Goal: Information Seeking & Learning: Learn about a topic

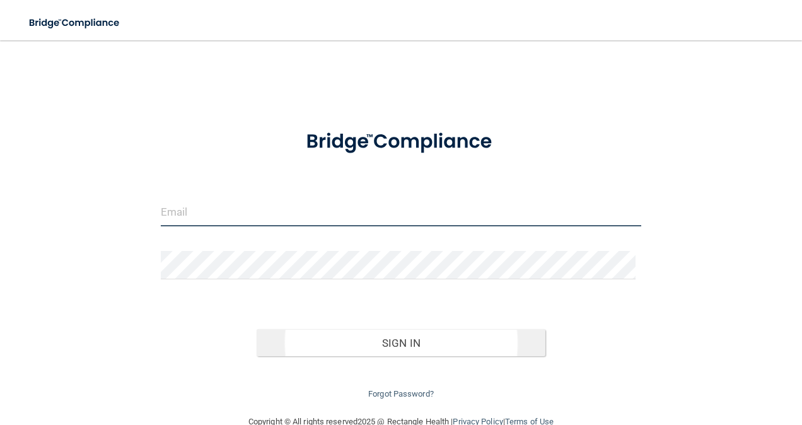
type input "[EMAIL_ADDRESS][DOMAIN_NAME]"
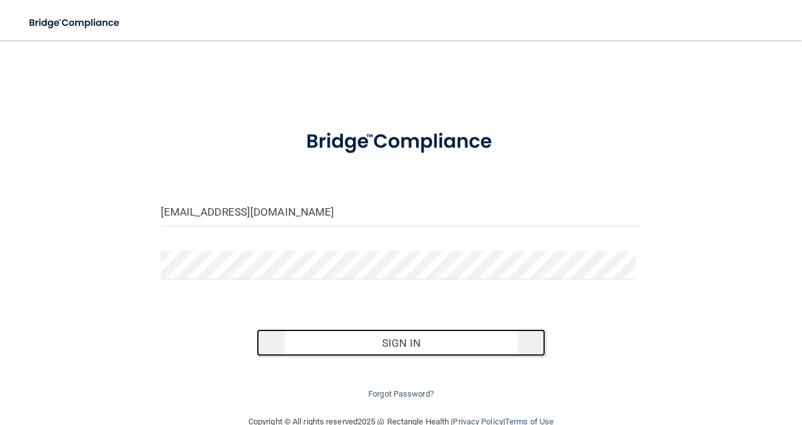
click at [387, 338] on button "Sign In" at bounding box center [401, 343] width 289 height 28
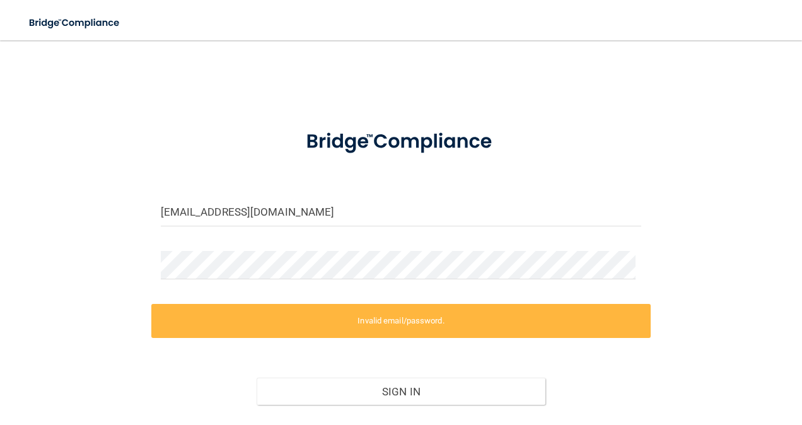
click at [245, 245] on form "[EMAIL_ADDRESS][DOMAIN_NAME] Invalid email/password. You don't have permission …" at bounding box center [401, 283] width 481 height 334
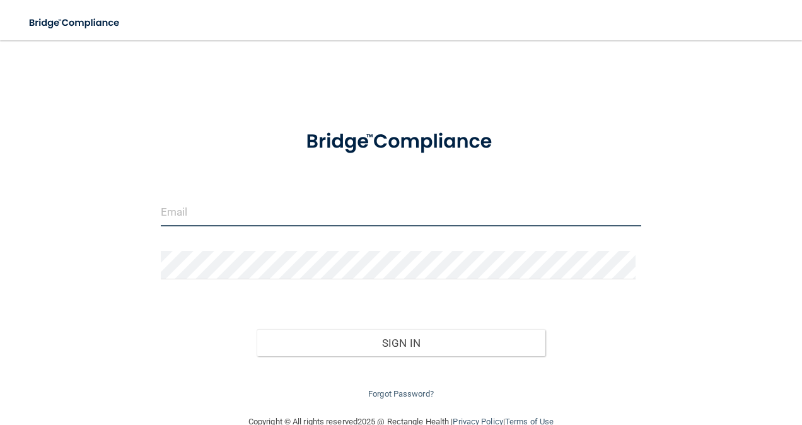
type input "[EMAIL_ADDRESS][DOMAIN_NAME]"
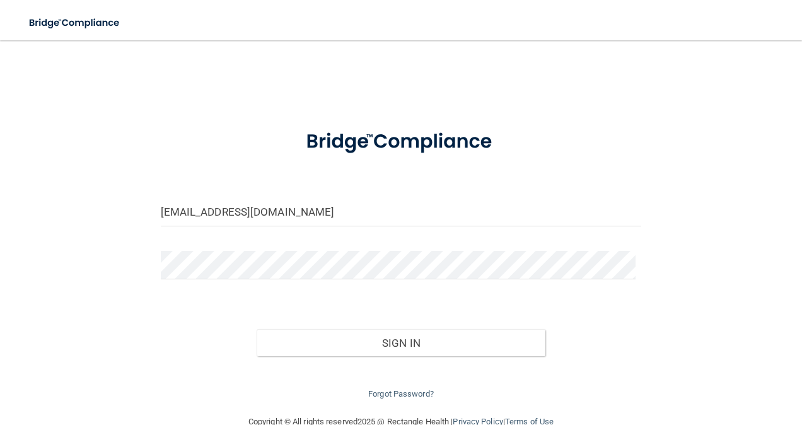
click at [101, 335] on div "[EMAIL_ADDRESS][DOMAIN_NAME] Invalid email/password. You don't have permission …" at bounding box center [401, 227] width 752 height 349
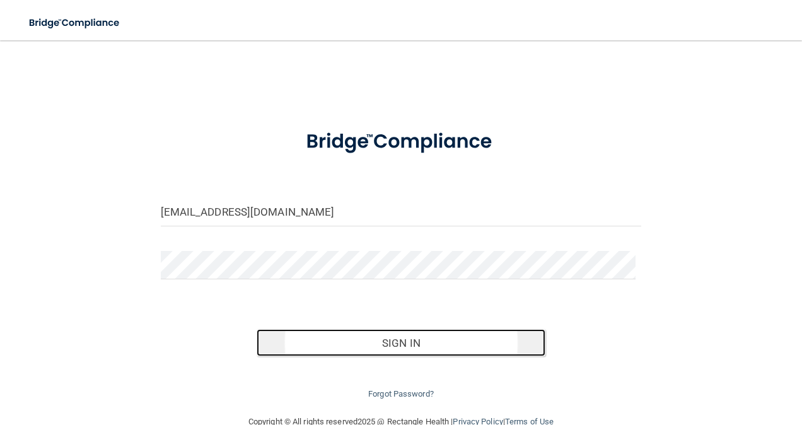
click at [293, 342] on button "Sign In" at bounding box center [401, 343] width 289 height 28
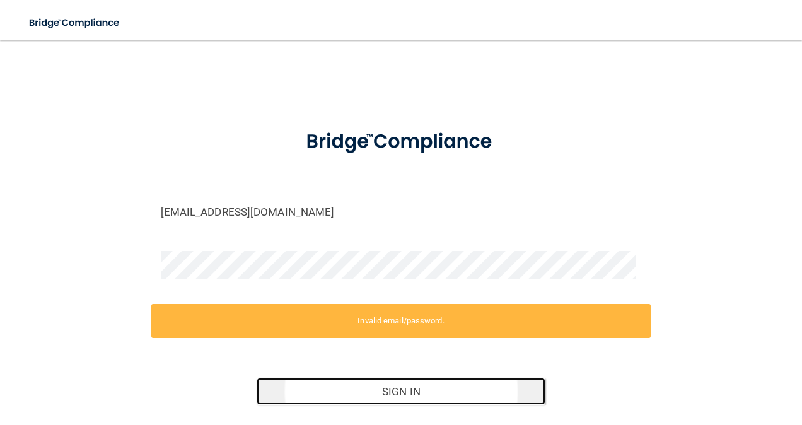
click at [325, 392] on button "Sign In" at bounding box center [401, 392] width 289 height 28
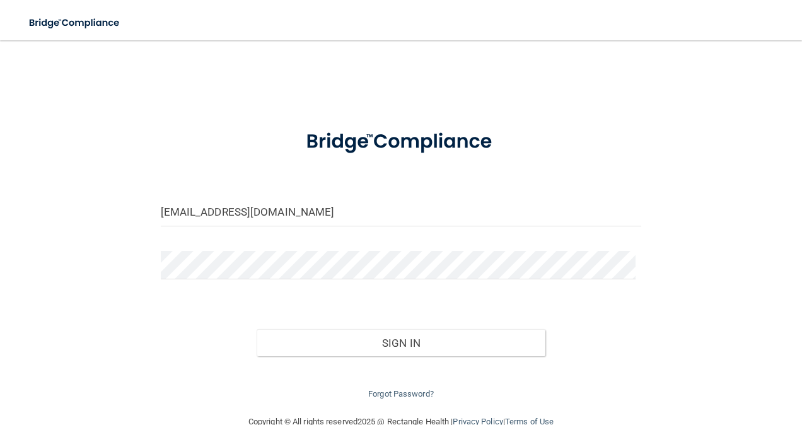
click at [618, 305] on div "Sign In" at bounding box center [401, 330] width 500 height 53
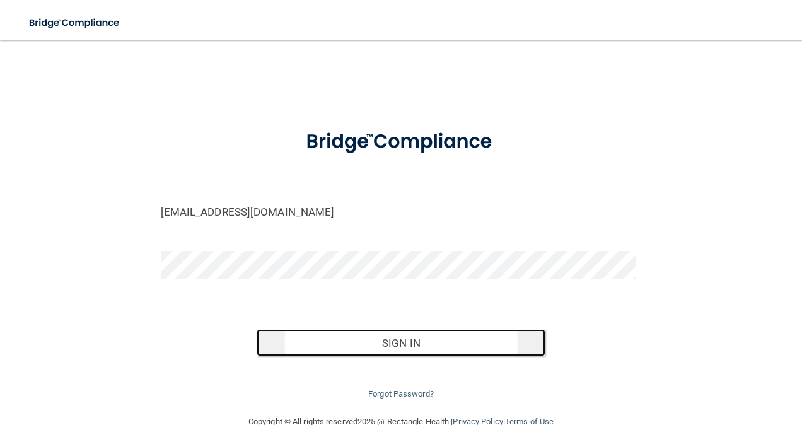
click at [322, 344] on button "Sign In" at bounding box center [401, 343] width 289 height 28
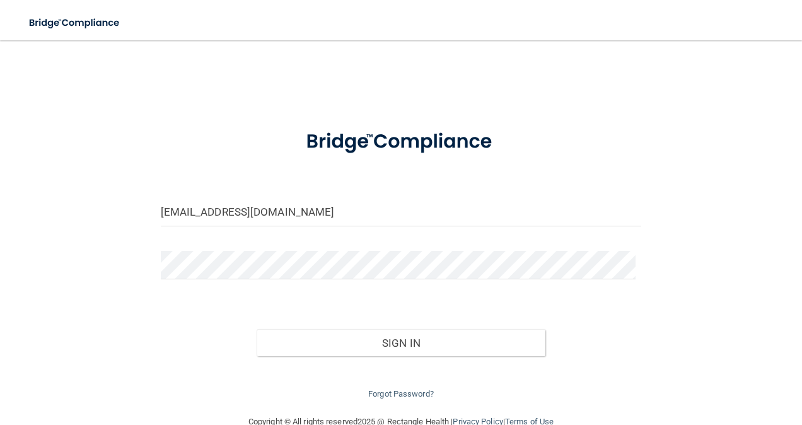
click at [73, 284] on div "[EMAIL_ADDRESS][DOMAIN_NAME] Invalid email/password. You don't have permission …" at bounding box center [401, 227] width 752 height 349
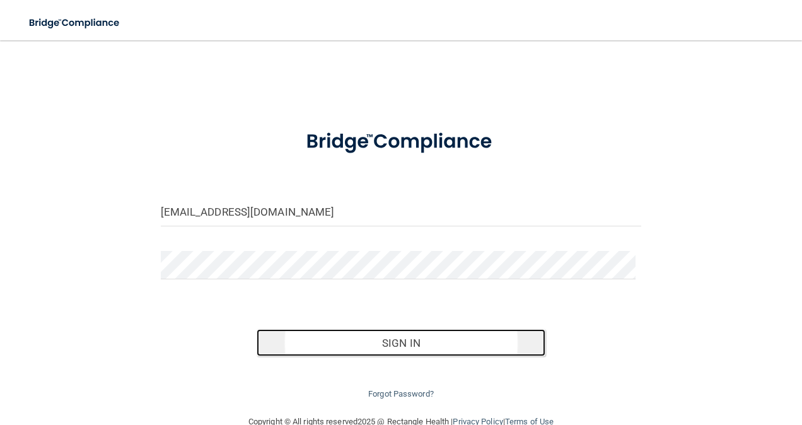
click at [361, 344] on button "Sign In" at bounding box center [401, 343] width 289 height 28
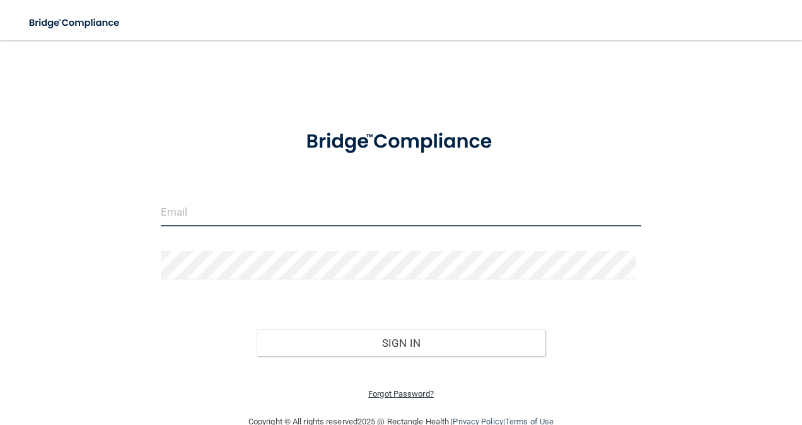
type input "[EMAIL_ADDRESS][DOMAIN_NAME]"
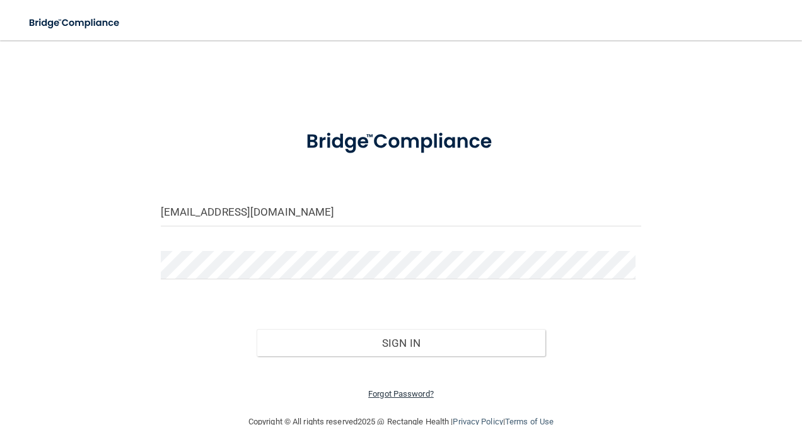
click at [378, 394] on link "Forgot Password?" at bounding box center [401, 393] width 66 height 9
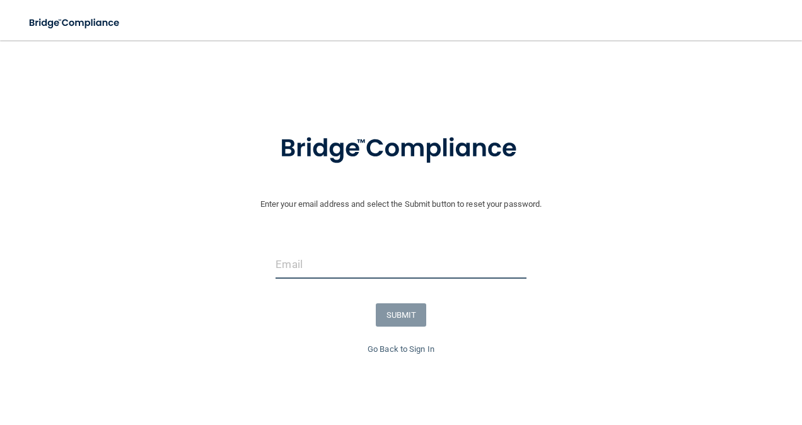
click at [310, 251] on input "email" at bounding box center [401, 264] width 250 height 28
type input "[EMAIL_ADDRESS][DOMAIN_NAME]"
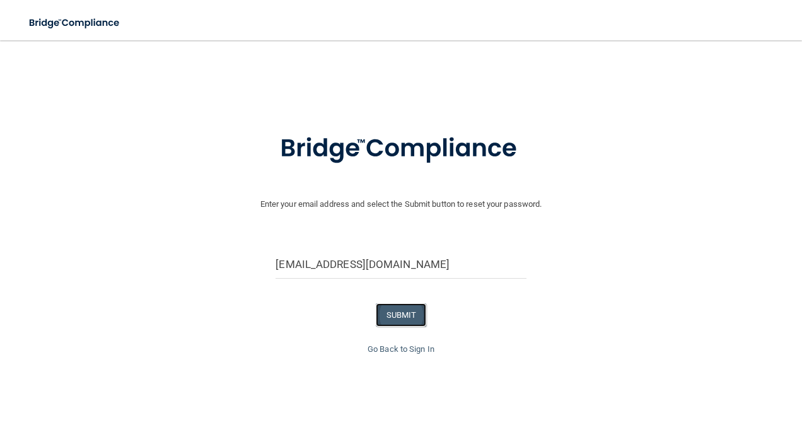
click at [390, 313] on button "SUBMIT" at bounding box center [401, 314] width 51 height 23
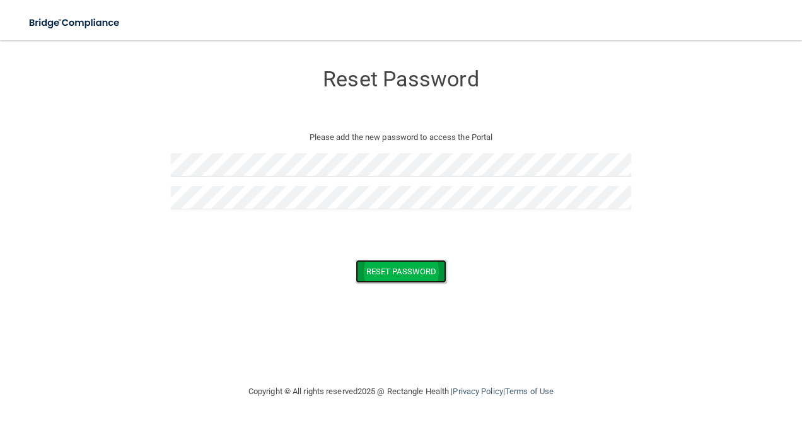
click at [422, 276] on button "Reset Password" at bounding box center [401, 271] width 91 height 23
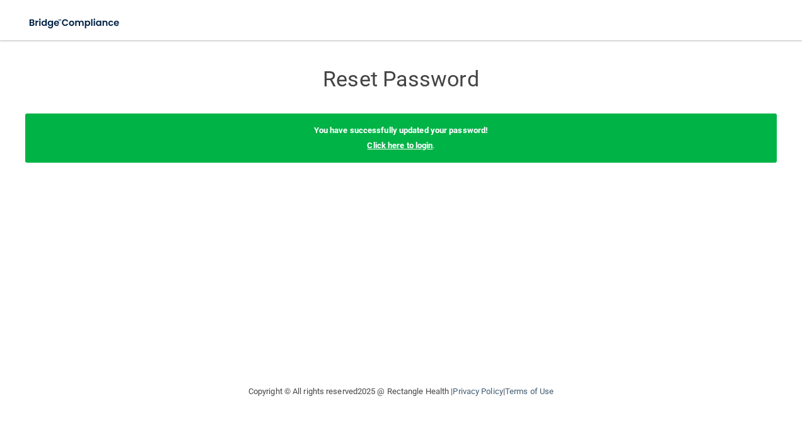
click at [405, 141] on link "Click here to login" at bounding box center [400, 145] width 66 height 9
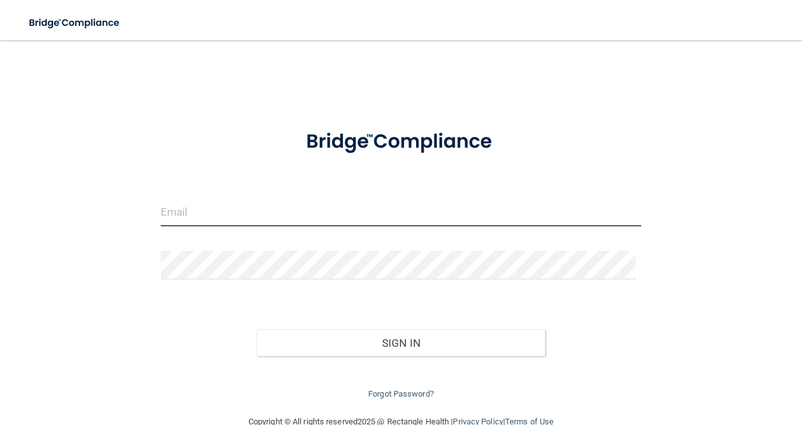
type input "[EMAIL_ADDRESS][DOMAIN_NAME]"
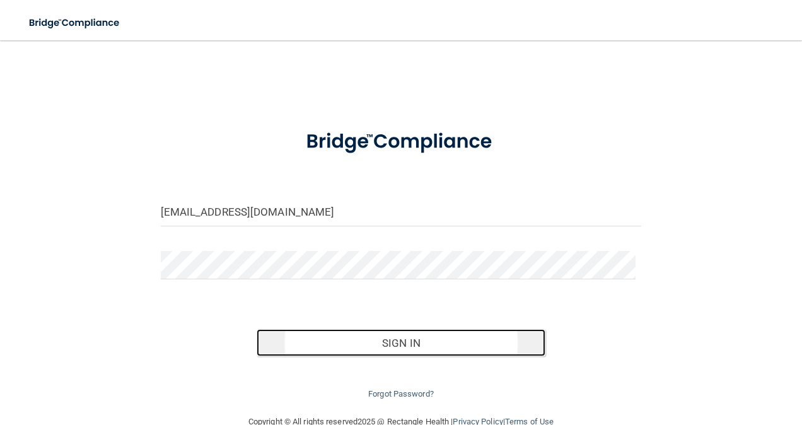
click at [362, 344] on button "Sign In" at bounding box center [401, 343] width 289 height 28
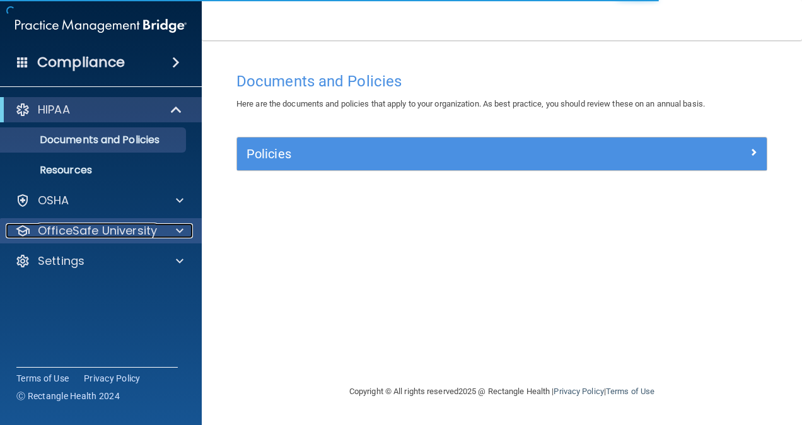
click at [122, 227] on p "OfficeSafe University" at bounding box center [97, 230] width 119 height 15
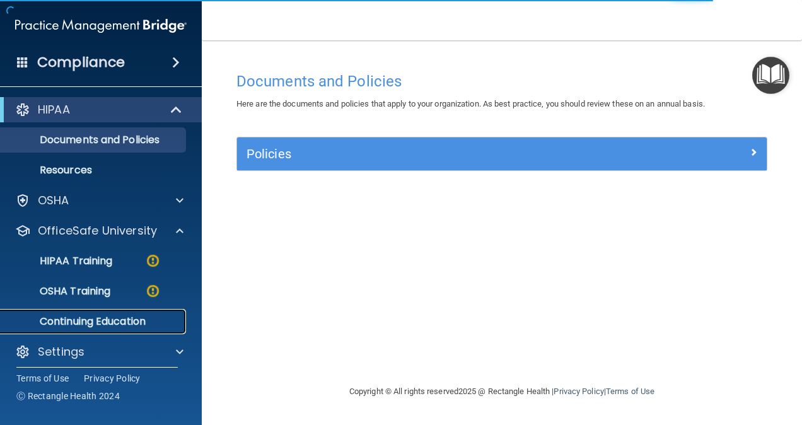
click at [122, 322] on p "Continuing Education" at bounding box center [94, 321] width 172 height 13
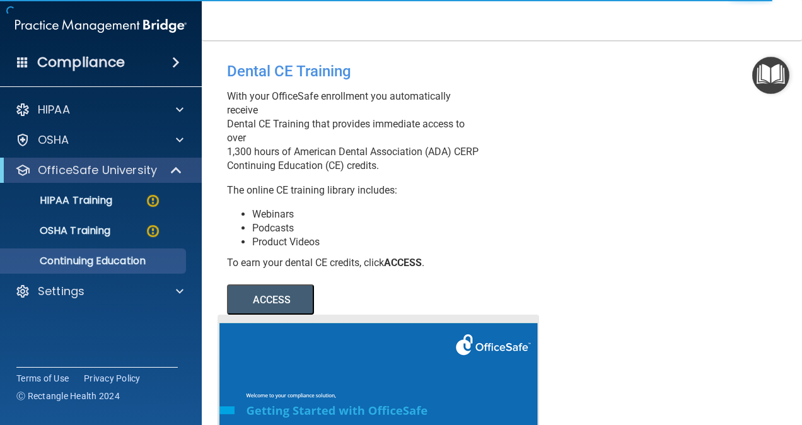
click at [277, 315] on button "ACCESS" at bounding box center [270, 299] width 87 height 30
